Goal: Task Accomplishment & Management: Use online tool/utility

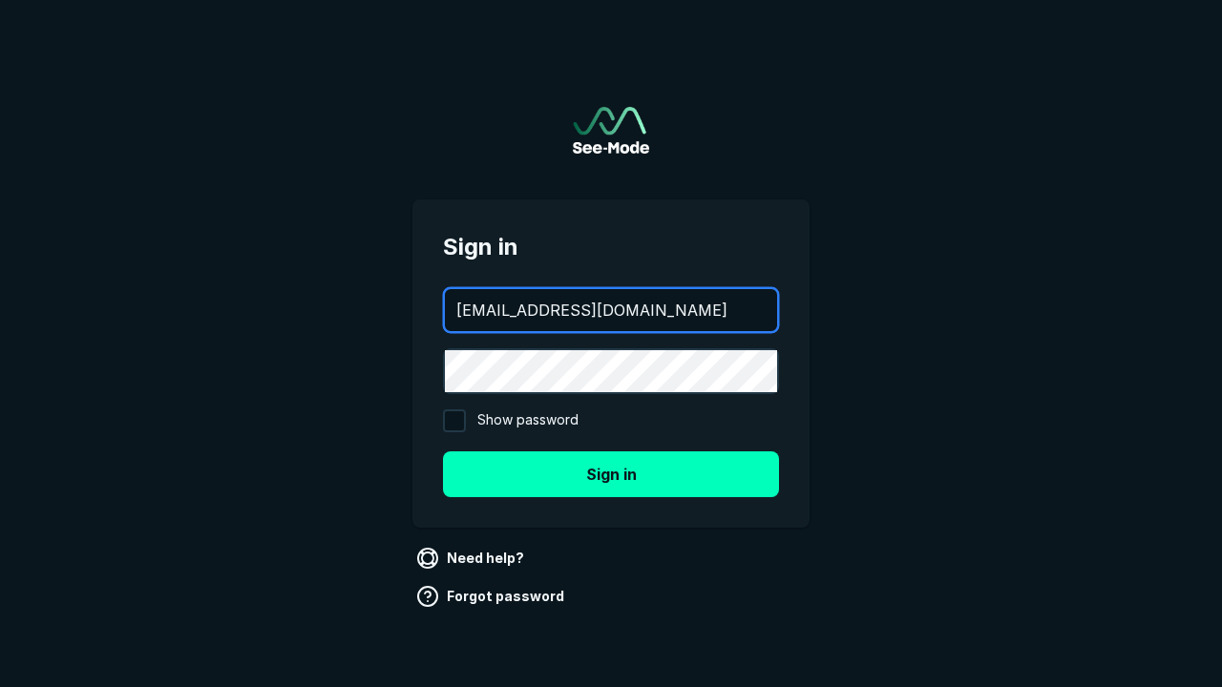
type input "[EMAIL_ADDRESS][DOMAIN_NAME]"
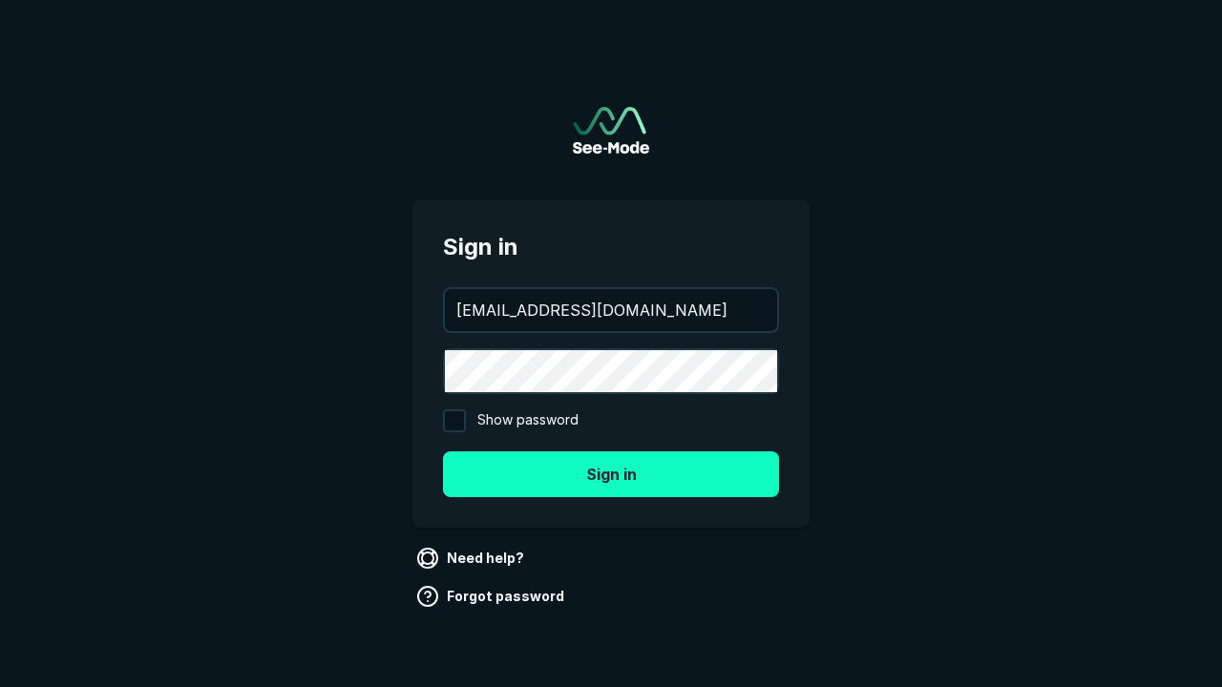
click at [611, 473] on button "Sign in" at bounding box center [611, 474] width 336 height 46
